Goal: Navigation & Orientation: Understand site structure

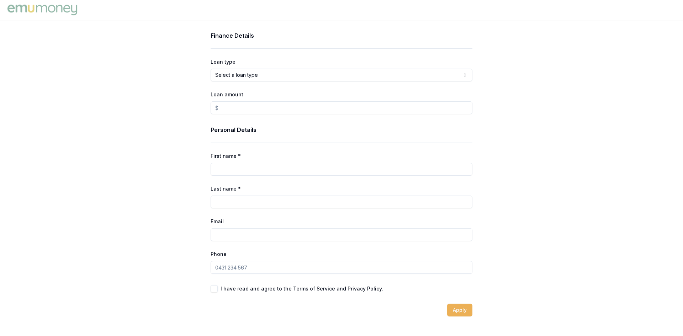
click at [69, 11] on img at bounding box center [42, 10] width 73 height 14
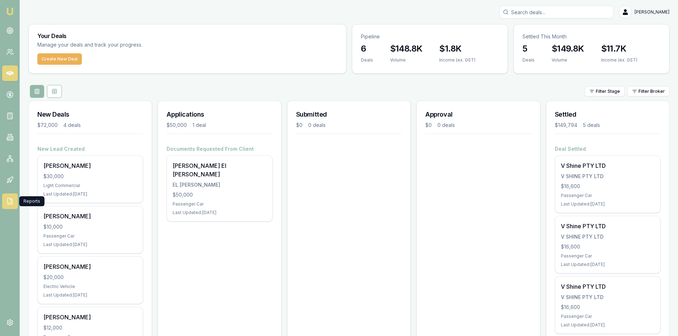
click at [10, 199] on icon at bounding box center [9, 201] width 7 height 7
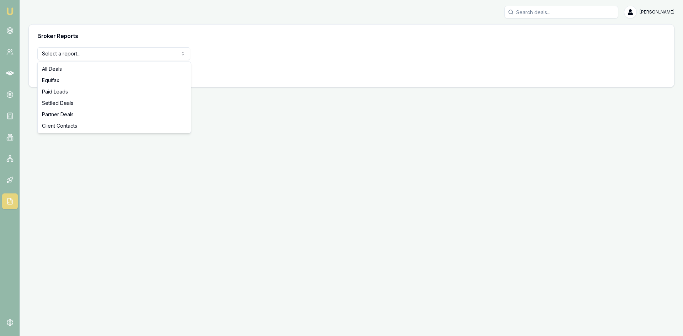
click at [79, 57] on html "Emu Broker [PERSON_NAME] Toggle Menu Broker Reports Select a report... All Deal…" at bounding box center [341, 168] width 683 height 336
click at [64, 165] on html "Emu Broker [PERSON_NAME] Toggle Menu Broker Reports Select a report... All Deal…" at bounding box center [341, 168] width 683 height 336
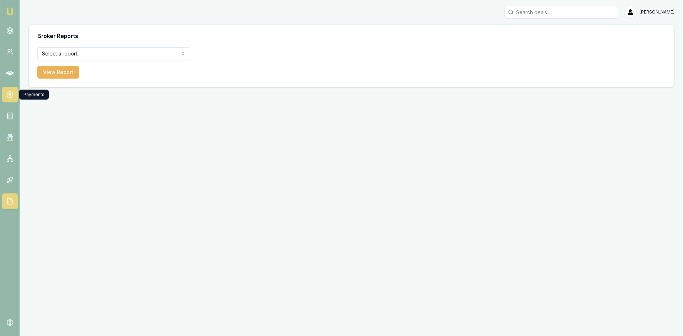
click at [8, 91] on icon at bounding box center [9, 94] width 7 height 7
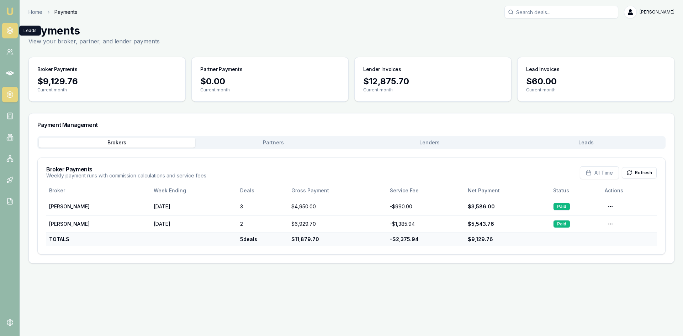
click at [15, 26] on link at bounding box center [10, 31] width 16 height 16
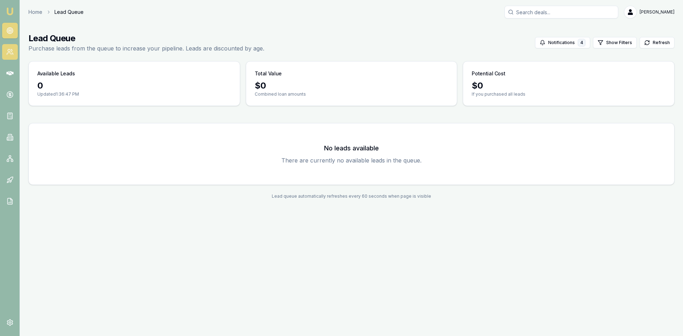
click at [11, 53] on icon at bounding box center [9, 51] width 7 height 7
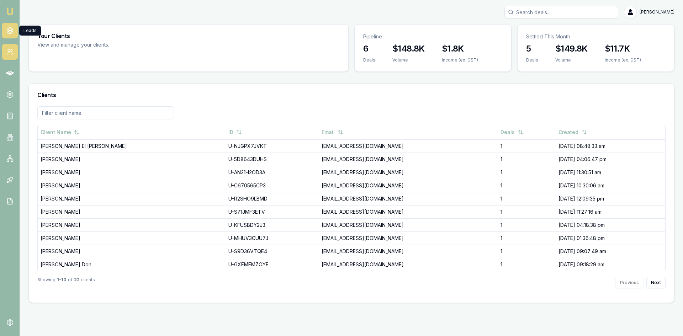
click at [3, 28] on link at bounding box center [10, 31] width 16 height 16
